Goal: Transaction & Acquisition: Purchase product/service

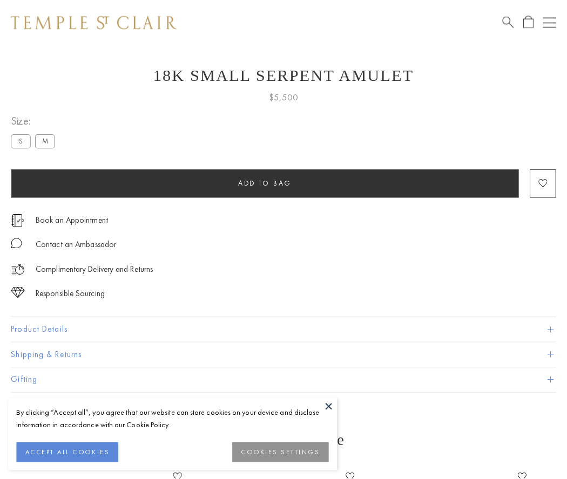
scroll to position [18, 0]
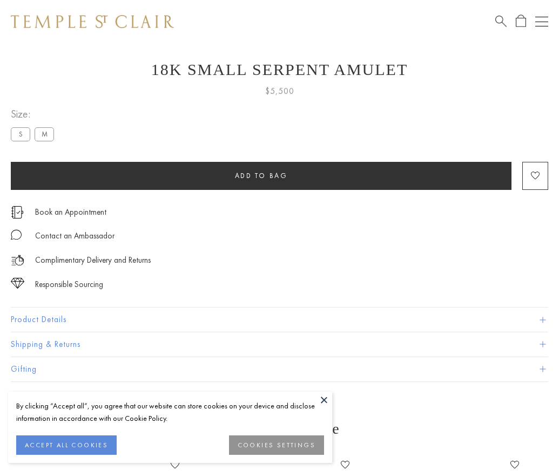
click at [261, 175] on span "Add to bag" at bounding box center [261, 175] width 53 height 9
